Goal: Information Seeking & Learning: Learn about a topic

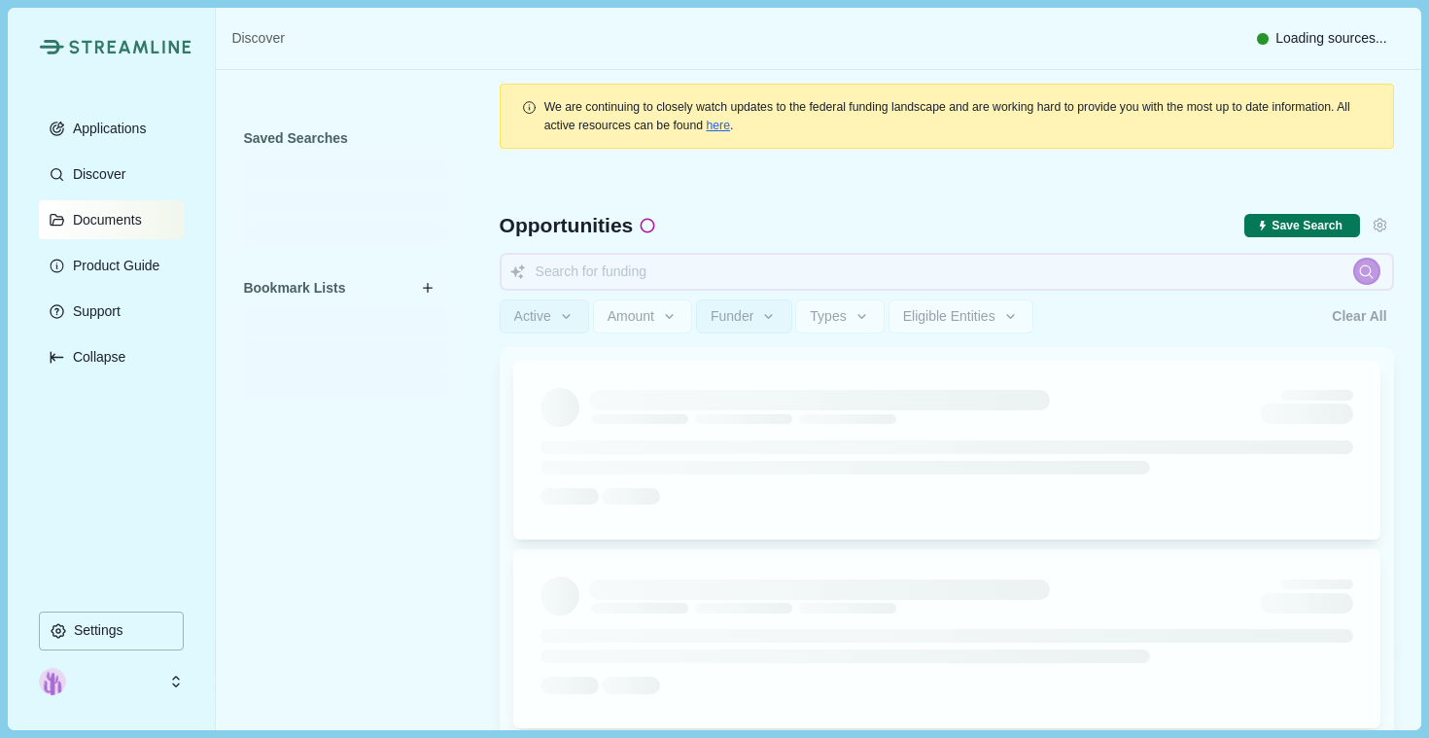
click at [125, 206] on button "Documents" at bounding box center [111, 219] width 145 height 39
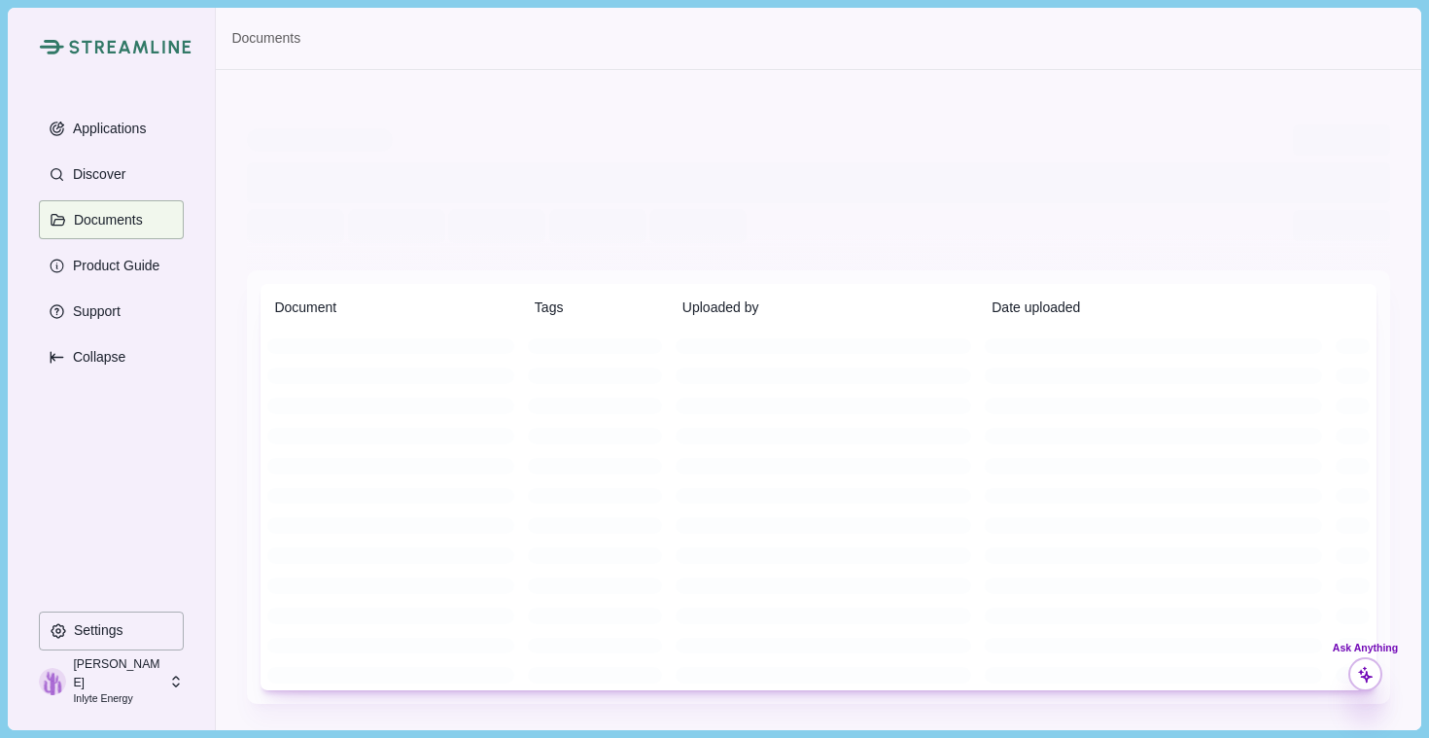
click at [1372, 674] on icon at bounding box center [1366, 675] width 18 height 18
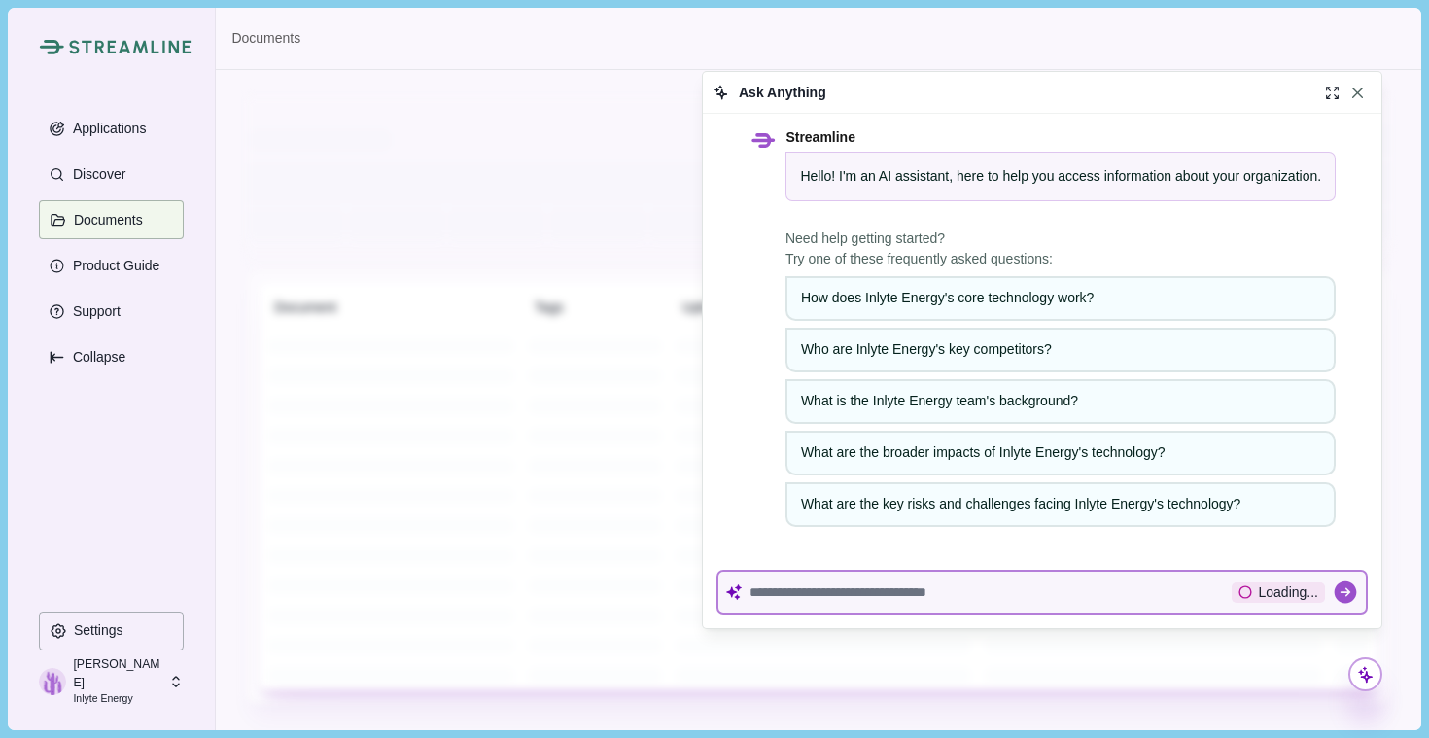
click at [1138, 600] on div at bounding box center [991, 592] width 482 height 24
click at [1076, 580] on div at bounding box center [991, 592] width 482 height 24
click at [1066, 592] on textarea at bounding box center [991, 592] width 482 height 17
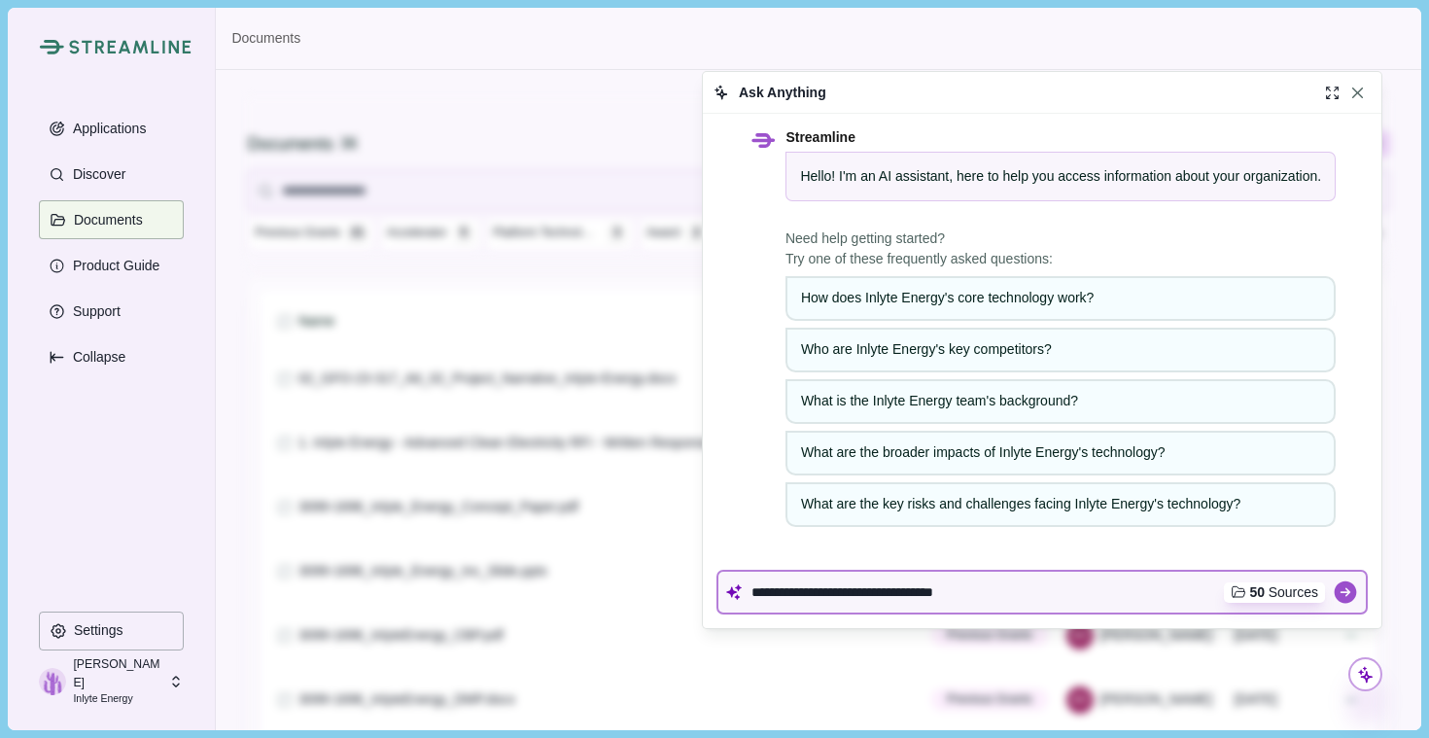
type textarea "**********"
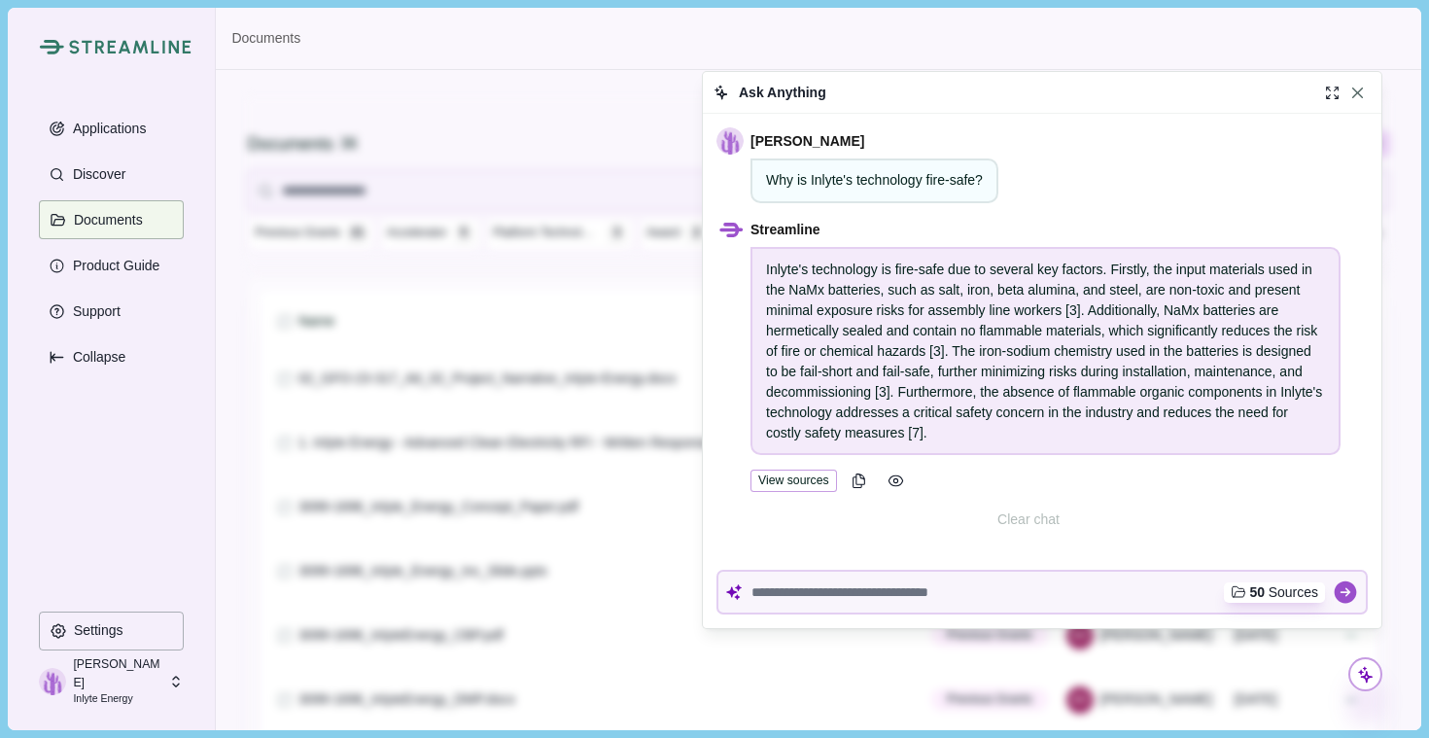
click at [785, 476] on button "View sources" at bounding box center [794, 481] width 87 height 22
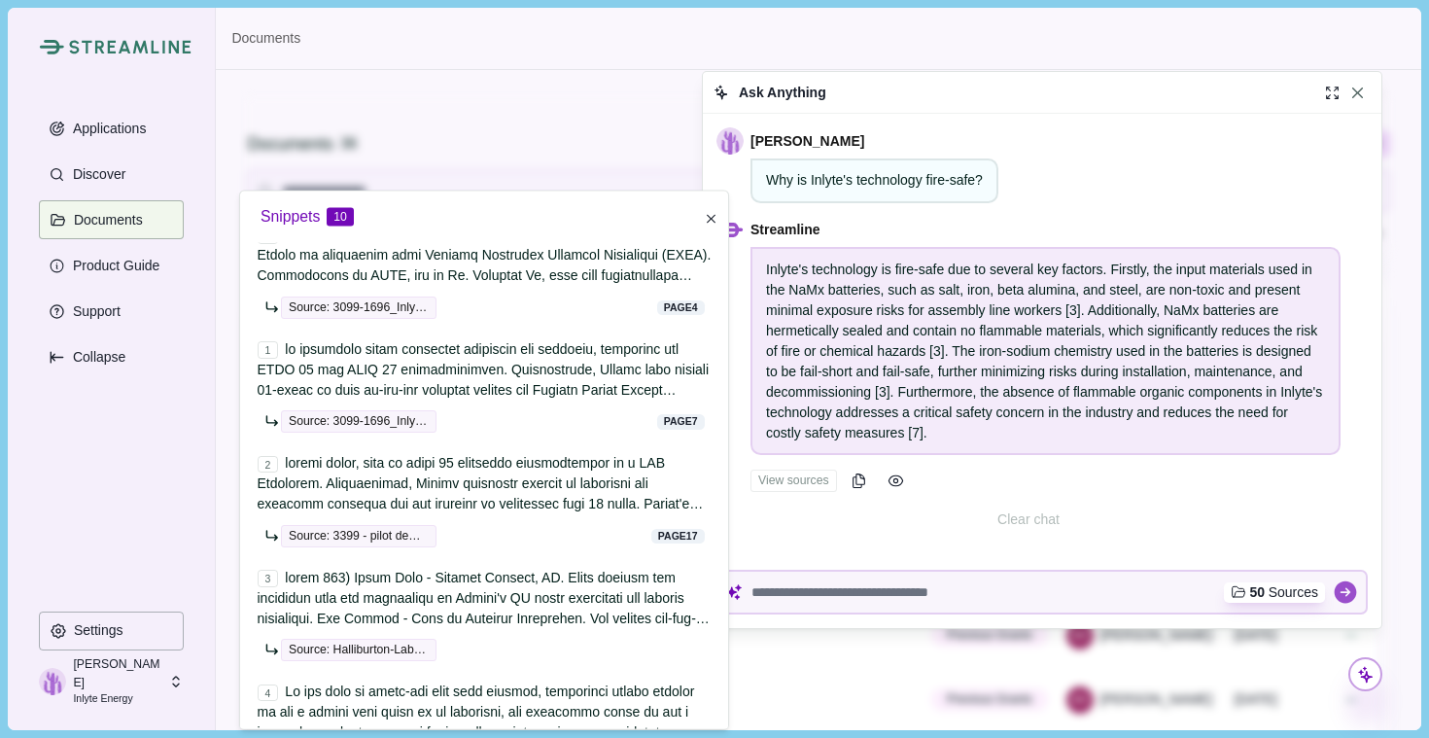
scroll to position [70, 0]
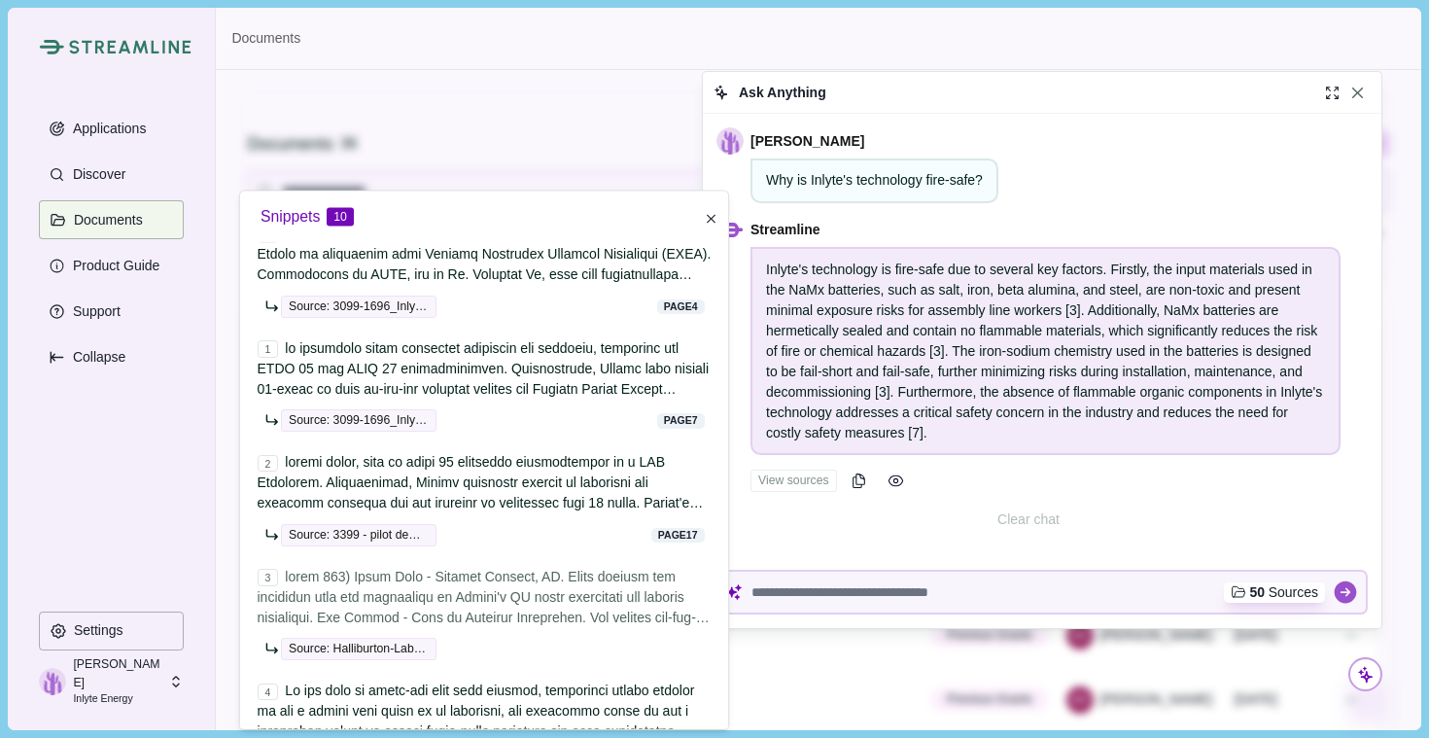
click at [533, 602] on span at bounding box center [484, 749] width 452 height 363
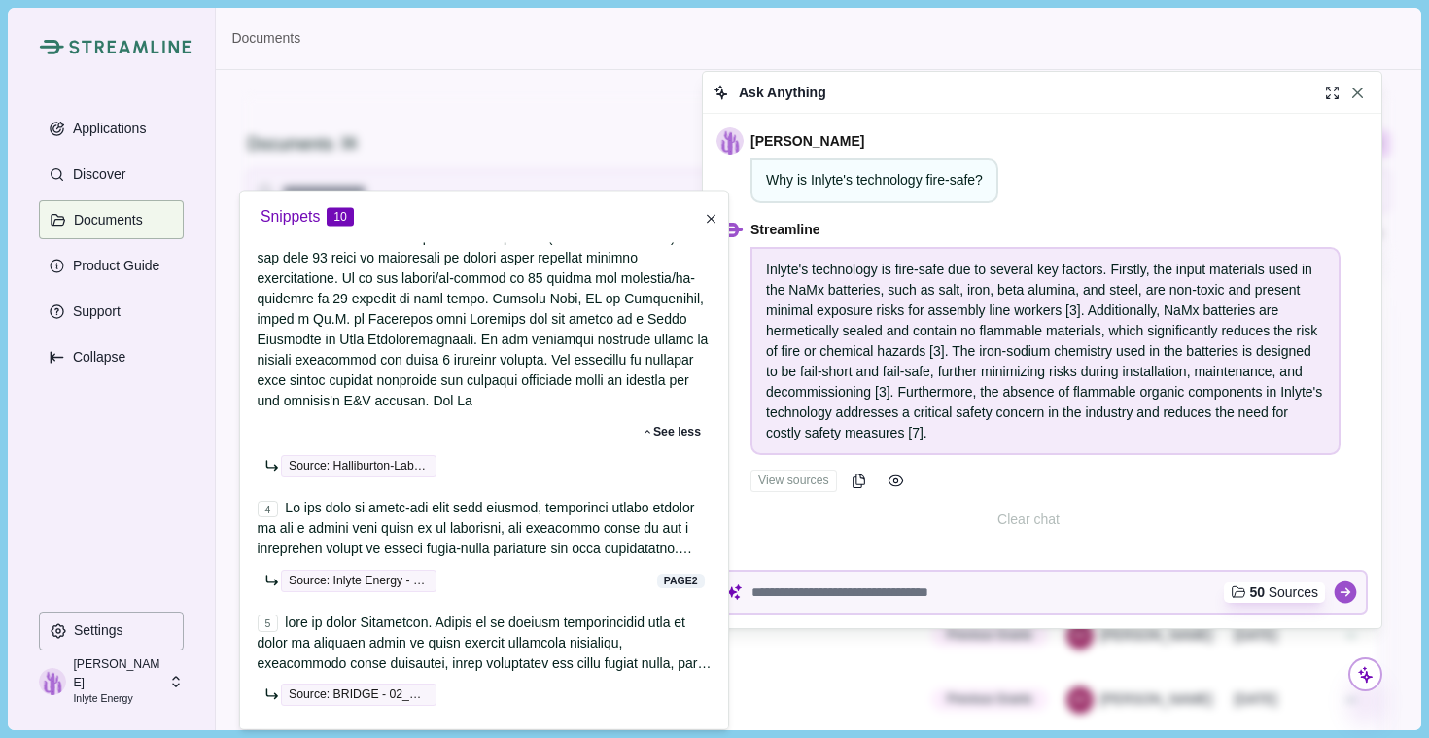
scroll to position [605, 0]
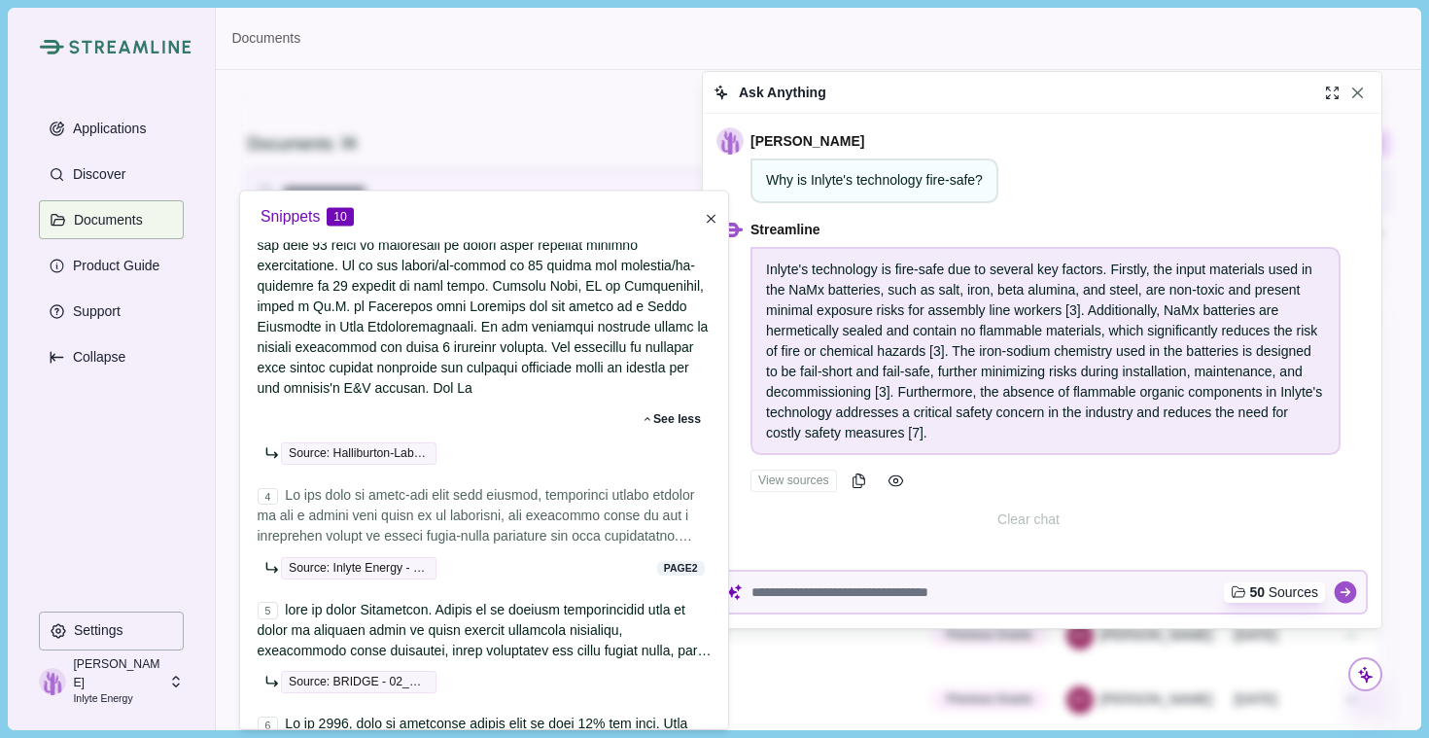
click at [519, 531] on span at bounding box center [485, 669] width 454 height 363
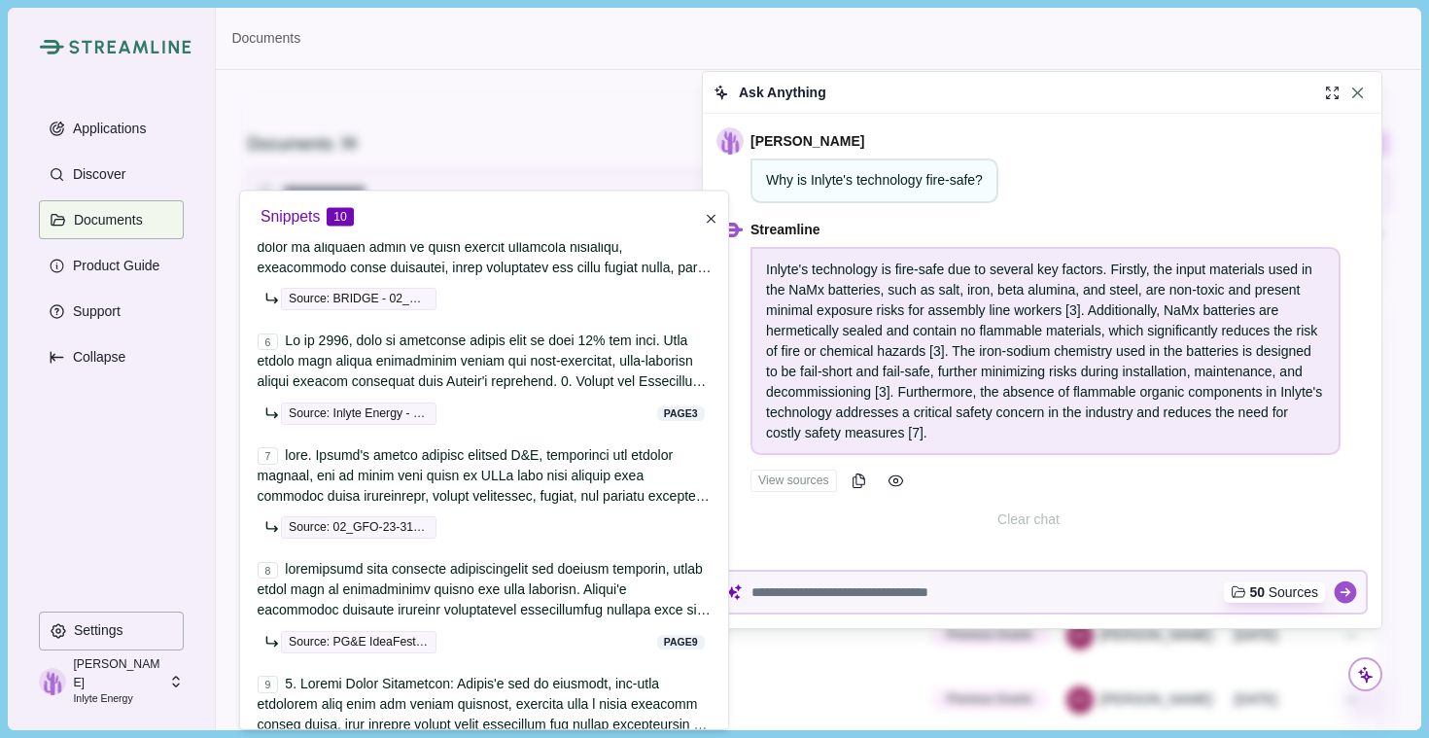
scroll to position [1334, 0]
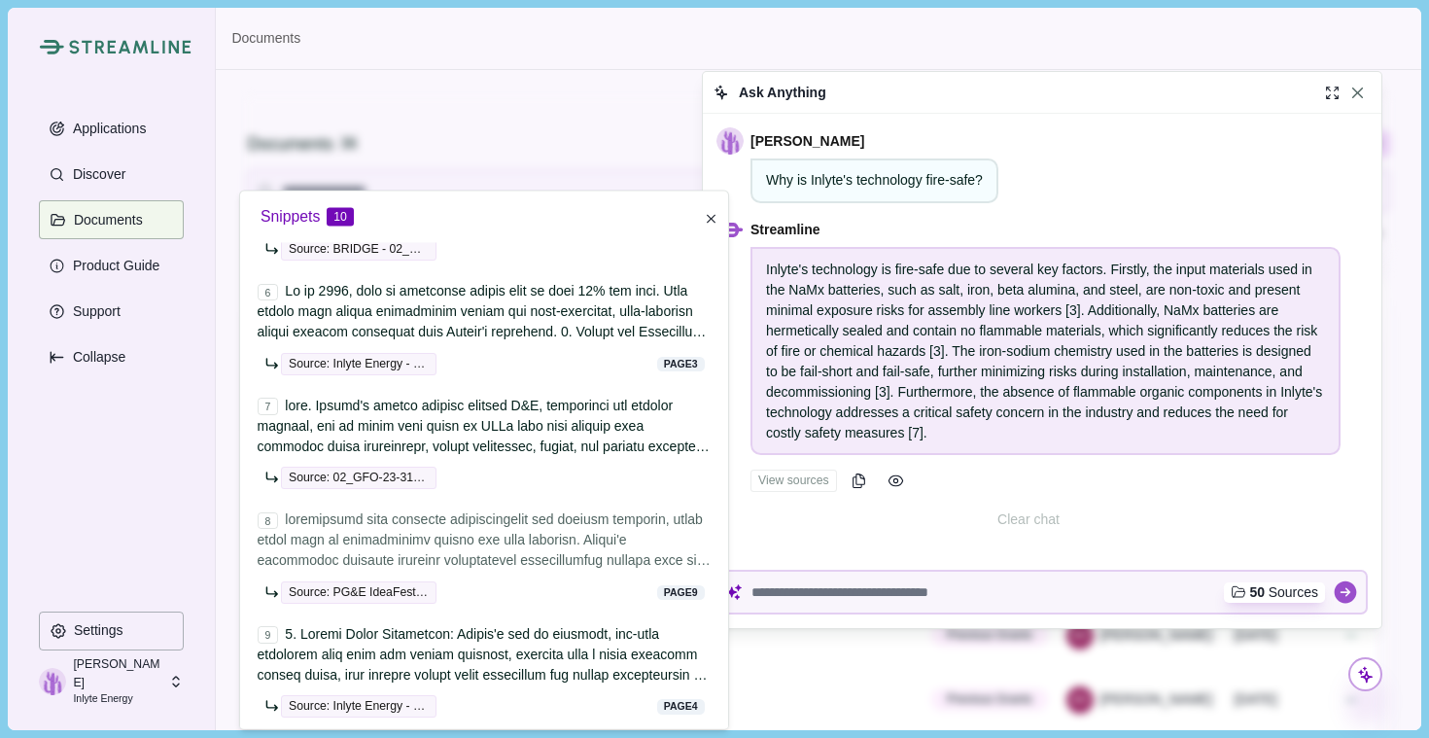
click at [532, 572] on div "8" at bounding box center [485, 540] width 454 height 61
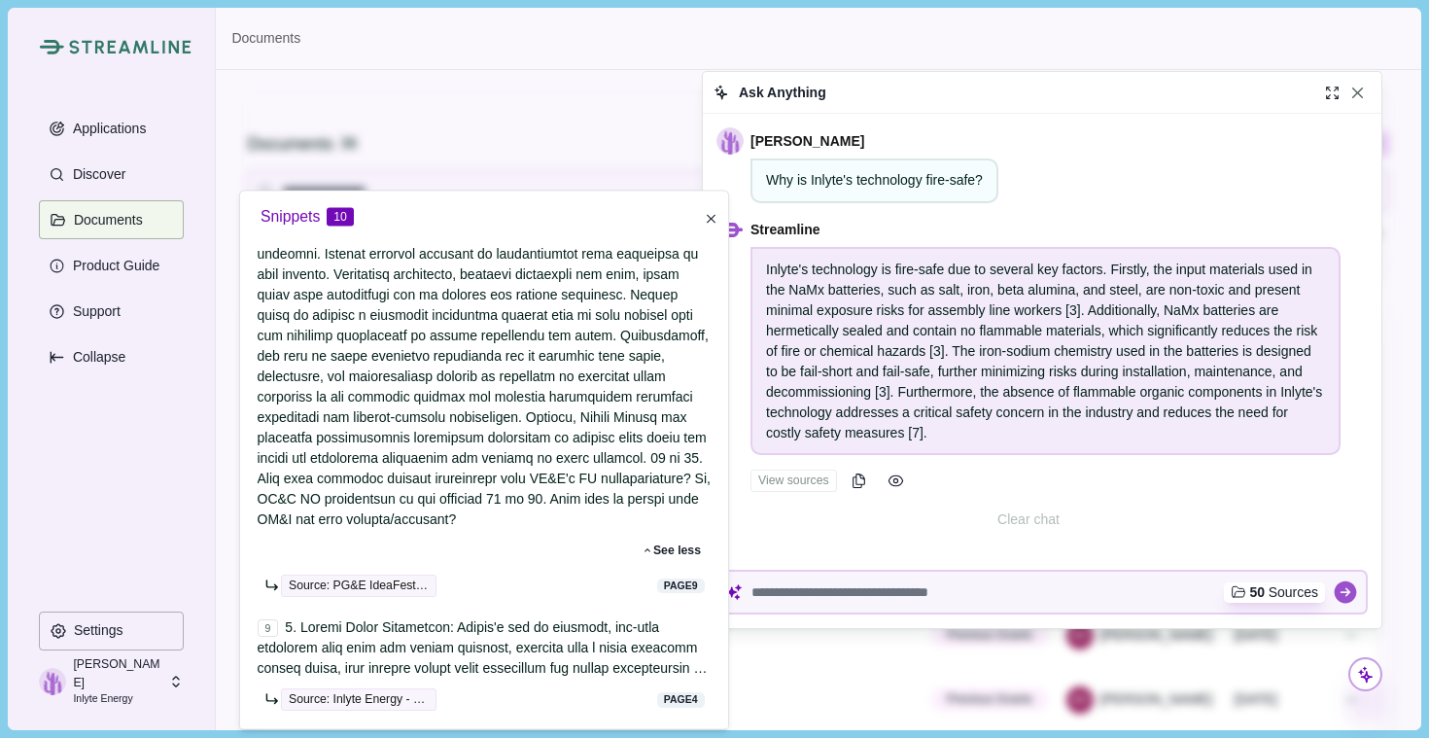
scroll to position [1745, 0]
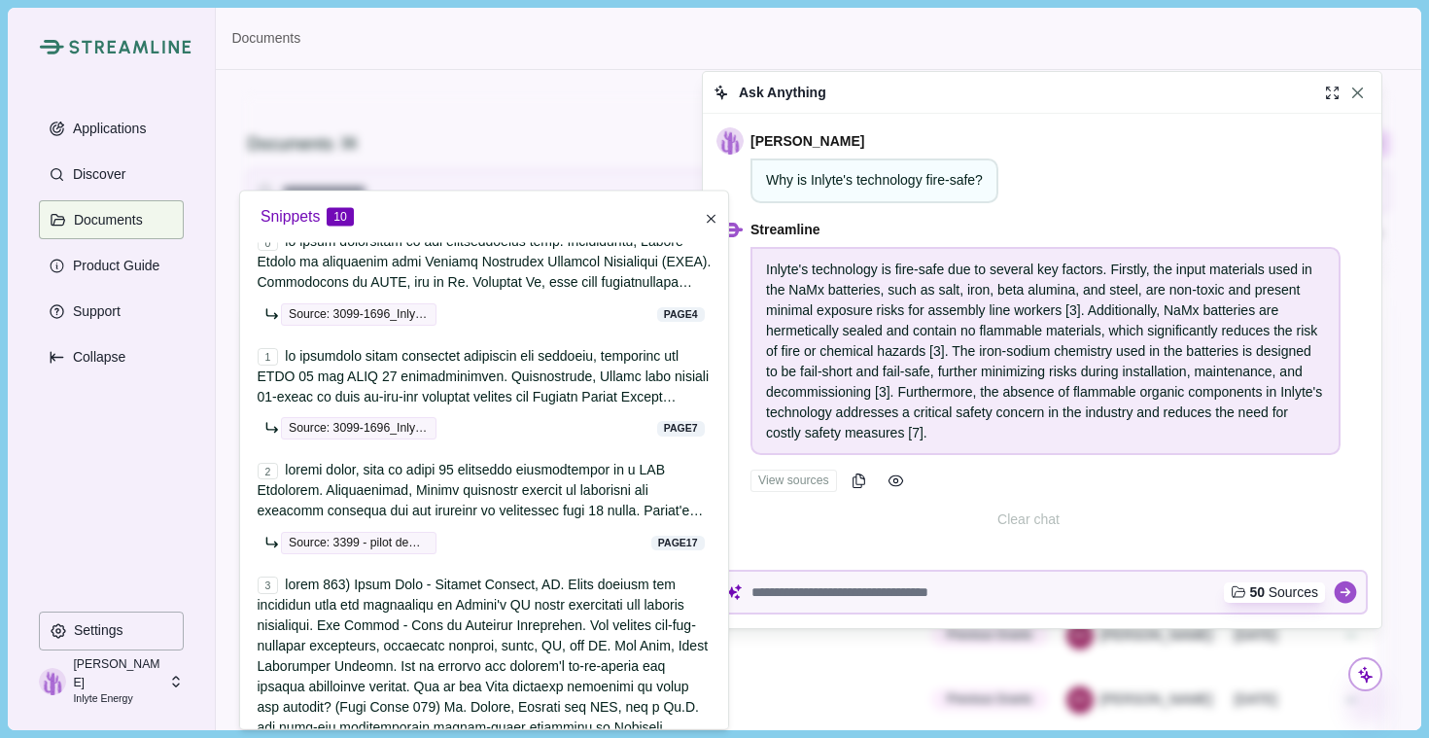
scroll to position [0, 0]
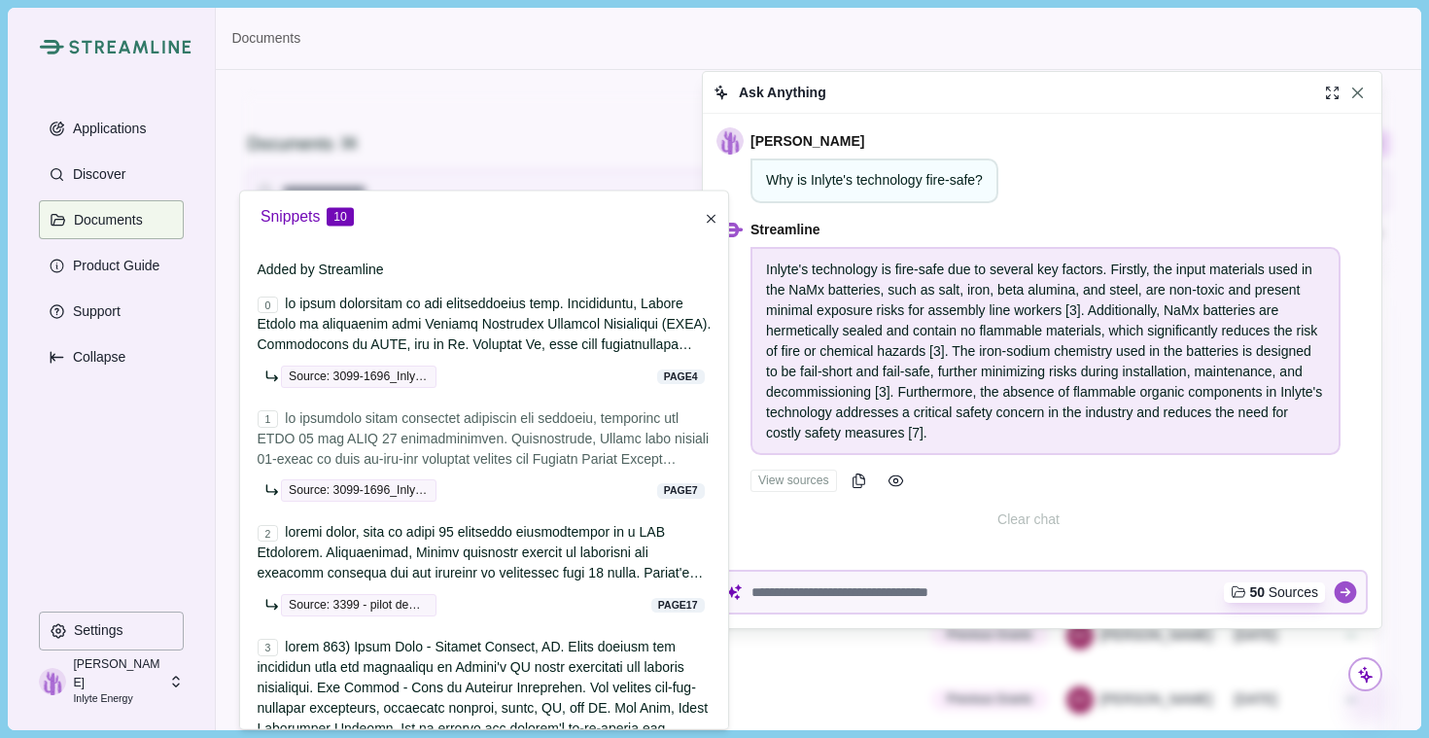
click at [506, 424] on span at bounding box center [484, 590] width 452 height 363
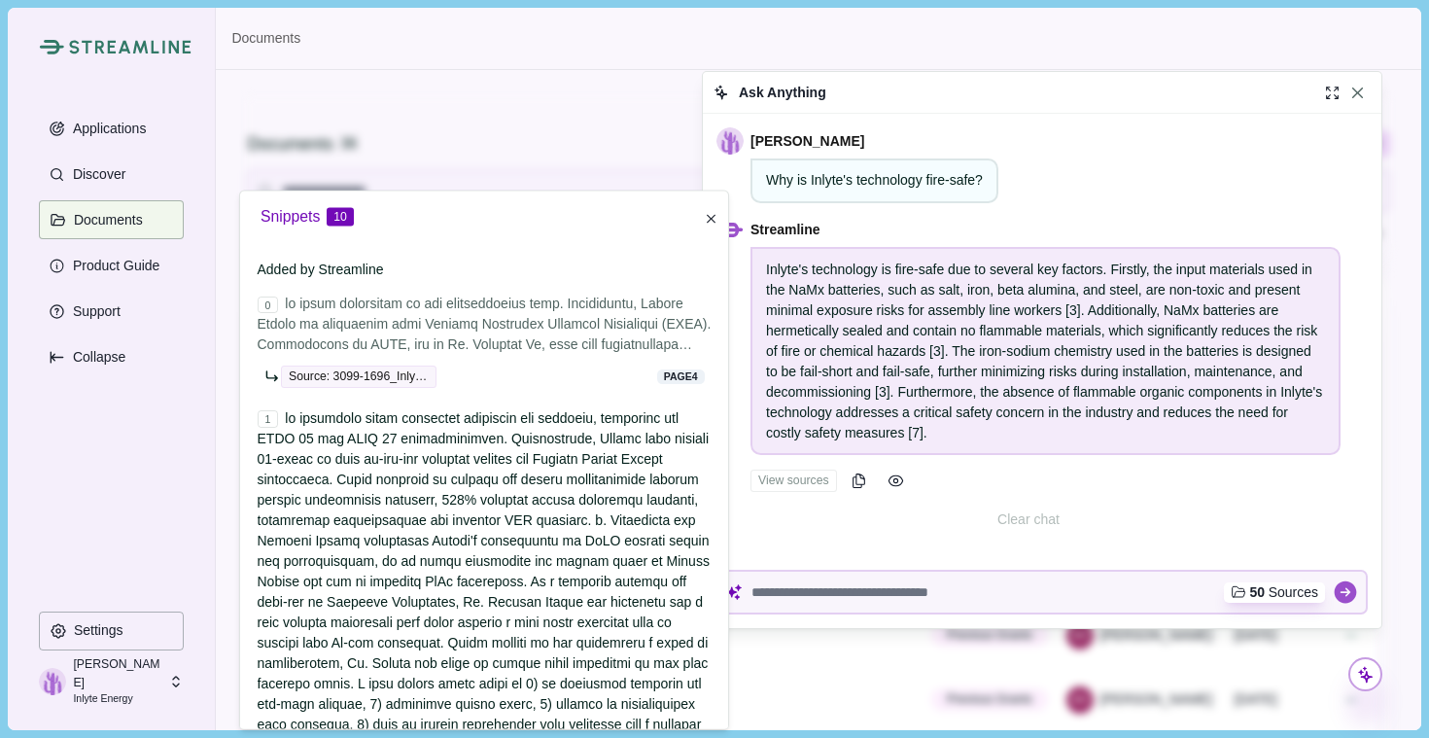
click at [525, 302] on span at bounding box center [485, 477] width 454 height 363
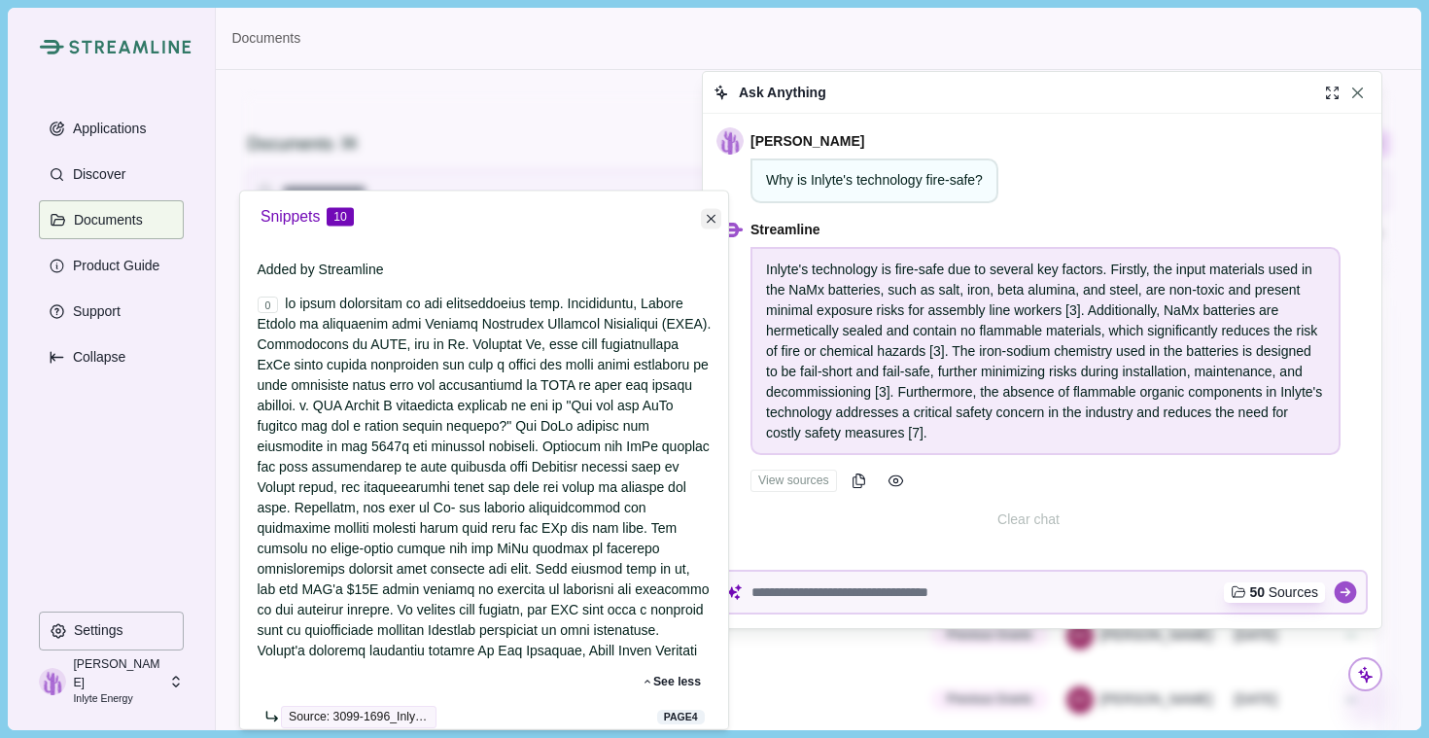
click at [718, 218] on button "Close" at bounding box center [711, 218] width 20 height 20
